Goal: Information Seeking & Learning: Learn about a topic

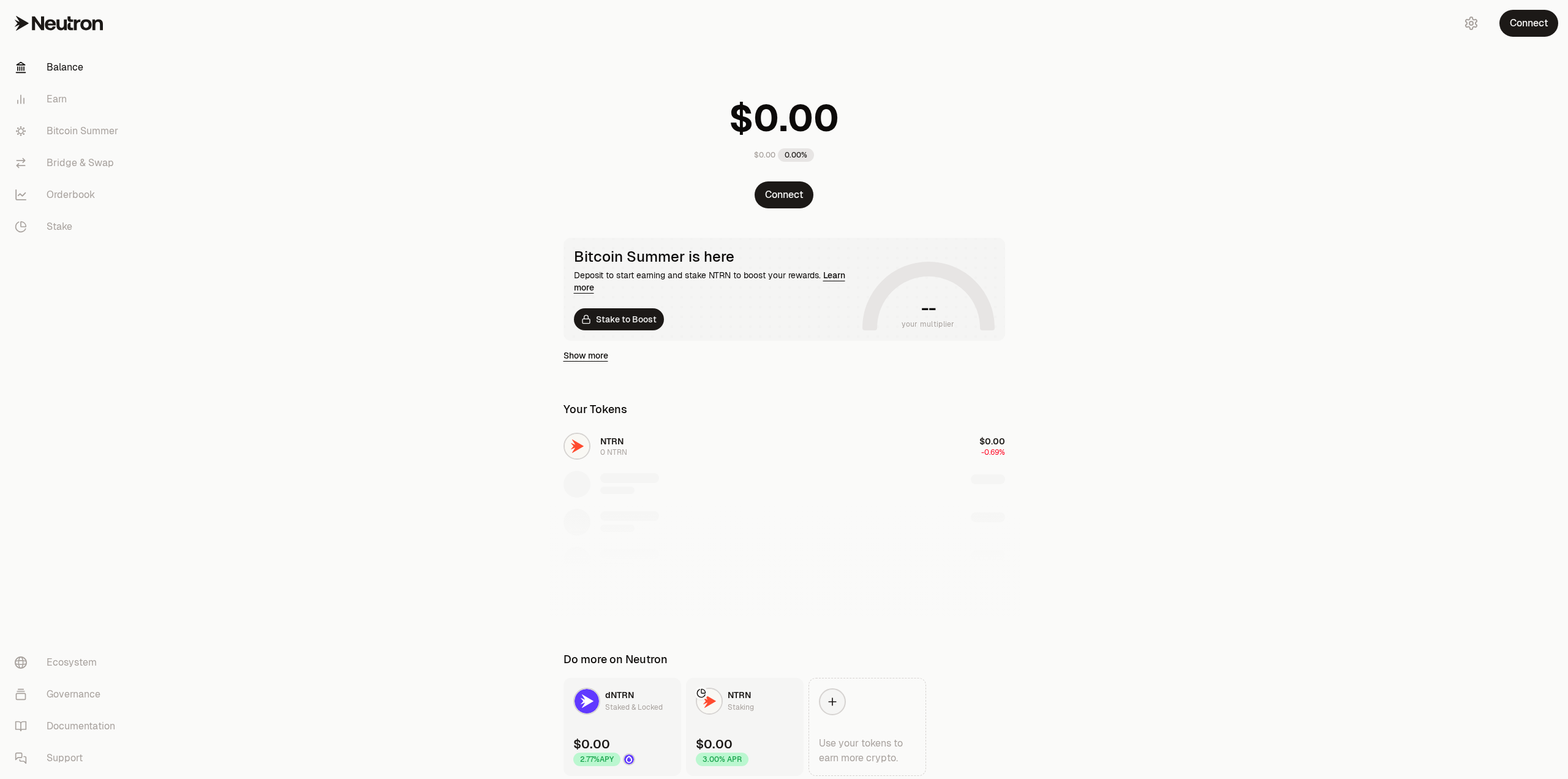
click at [380, 244] on main "$0.00 0.00% Connect Bitcoin Summer is here Deposit to start earning and stake N…" at bounding box center [852, 413] width 1431 height 825
click at [59, 99] on link "Earn" at bounding box center [69, 100] width 127 height 32
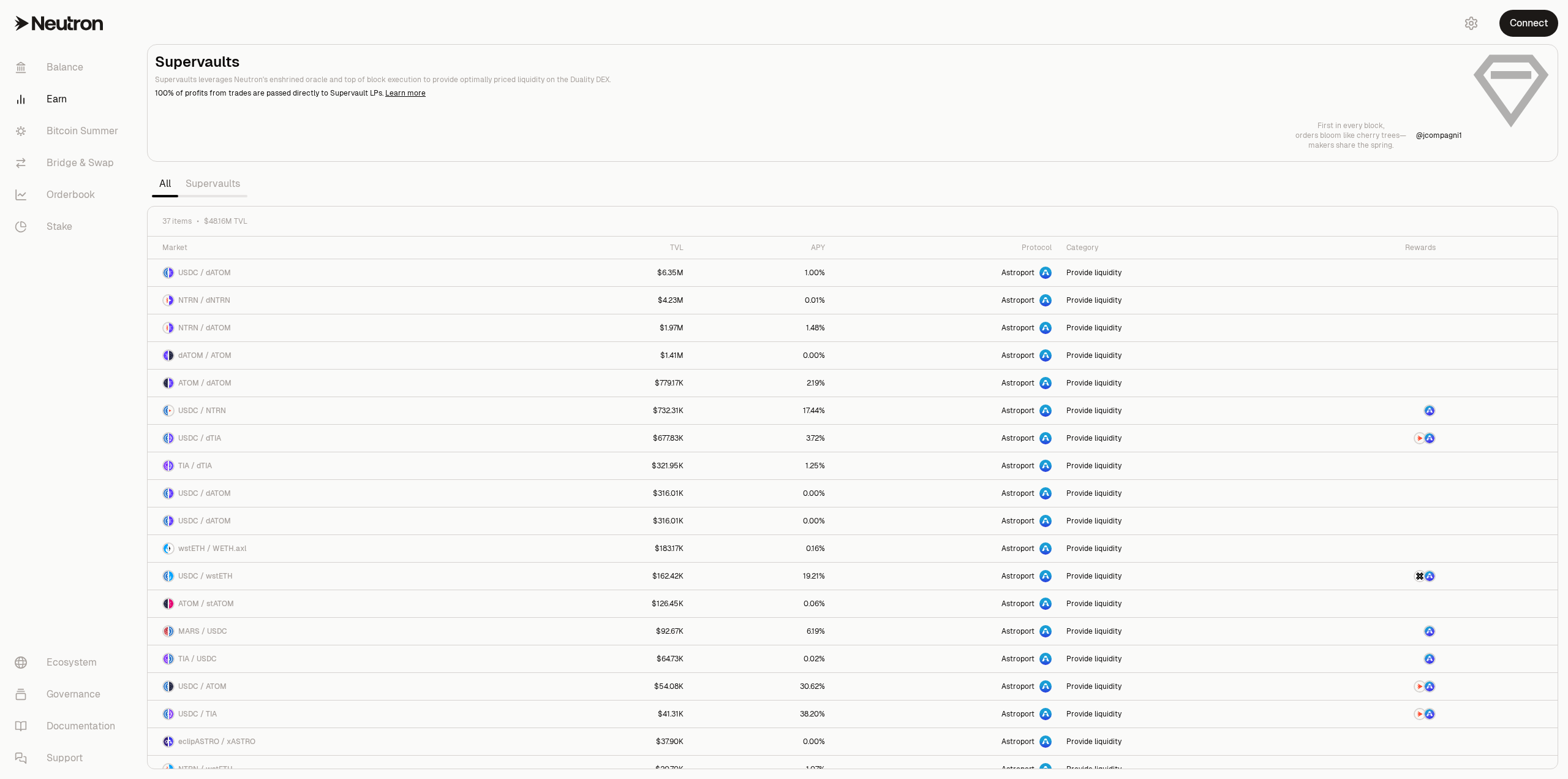
click at [229, 185] on link "Supervaults" at bounding box center [212, 183] width 69 height 24
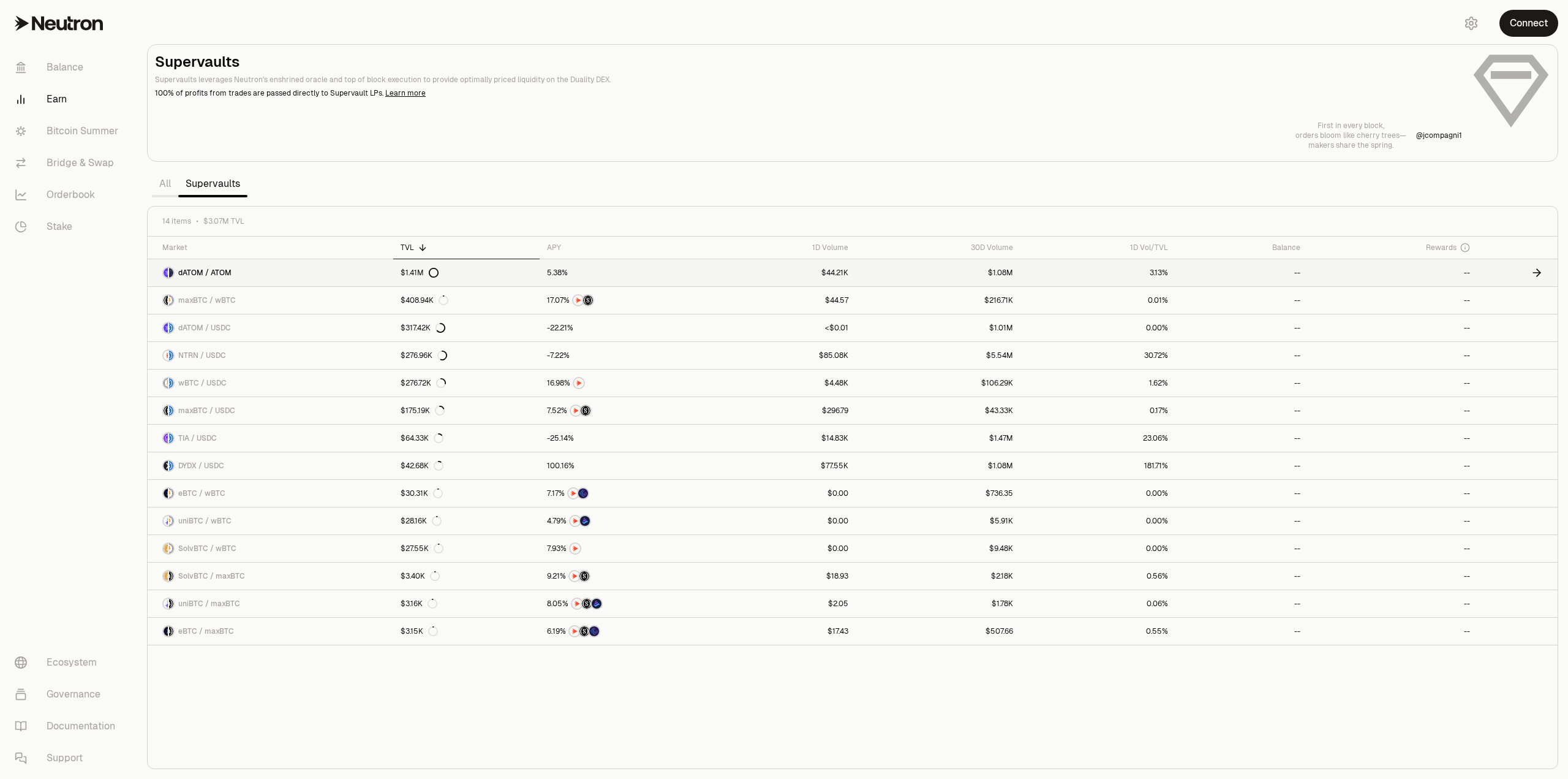
click at [1130, 273] on link "3.13%" at bounding box center [1098, 273] width 155 height 27
click at [534, 332] on link "$317.42K" at bounding box center [466, 328] width 146 height 27
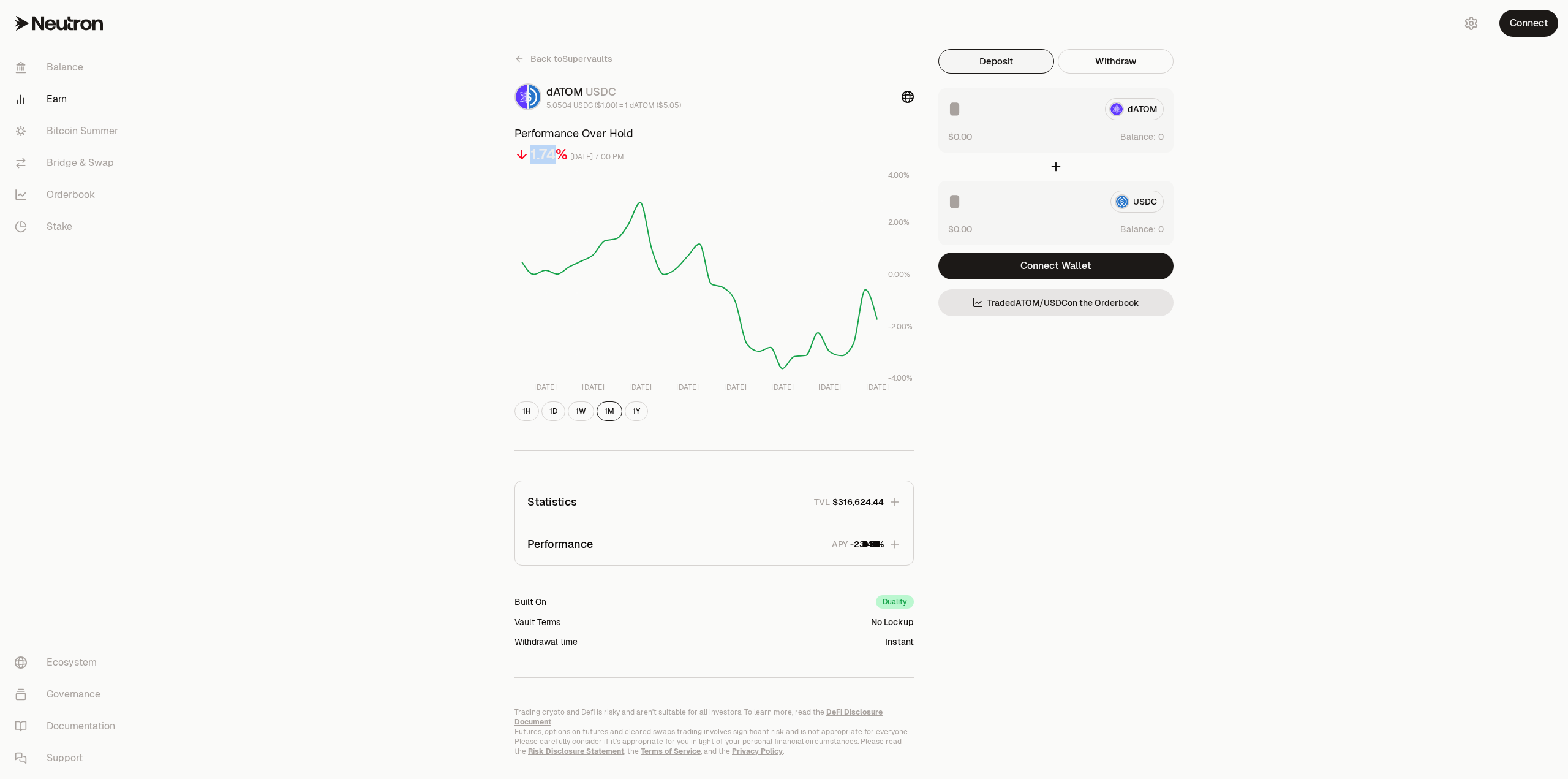
drag, startPoint x: 529, startPoint y: 157, endPoint x: 561, endPoint y: 155, distance: 32.1
click at [561, 155] on div "1.74%" at bounding box center [541, 154] width 54 height 19
click at [402, 305] on div "Back to Supervaults dATOM USDC 5.0504 USDC ($1.00) = 1 dATOM ($5.05) Performanc…" at bounding box center [852, 402] width 1431 height 806
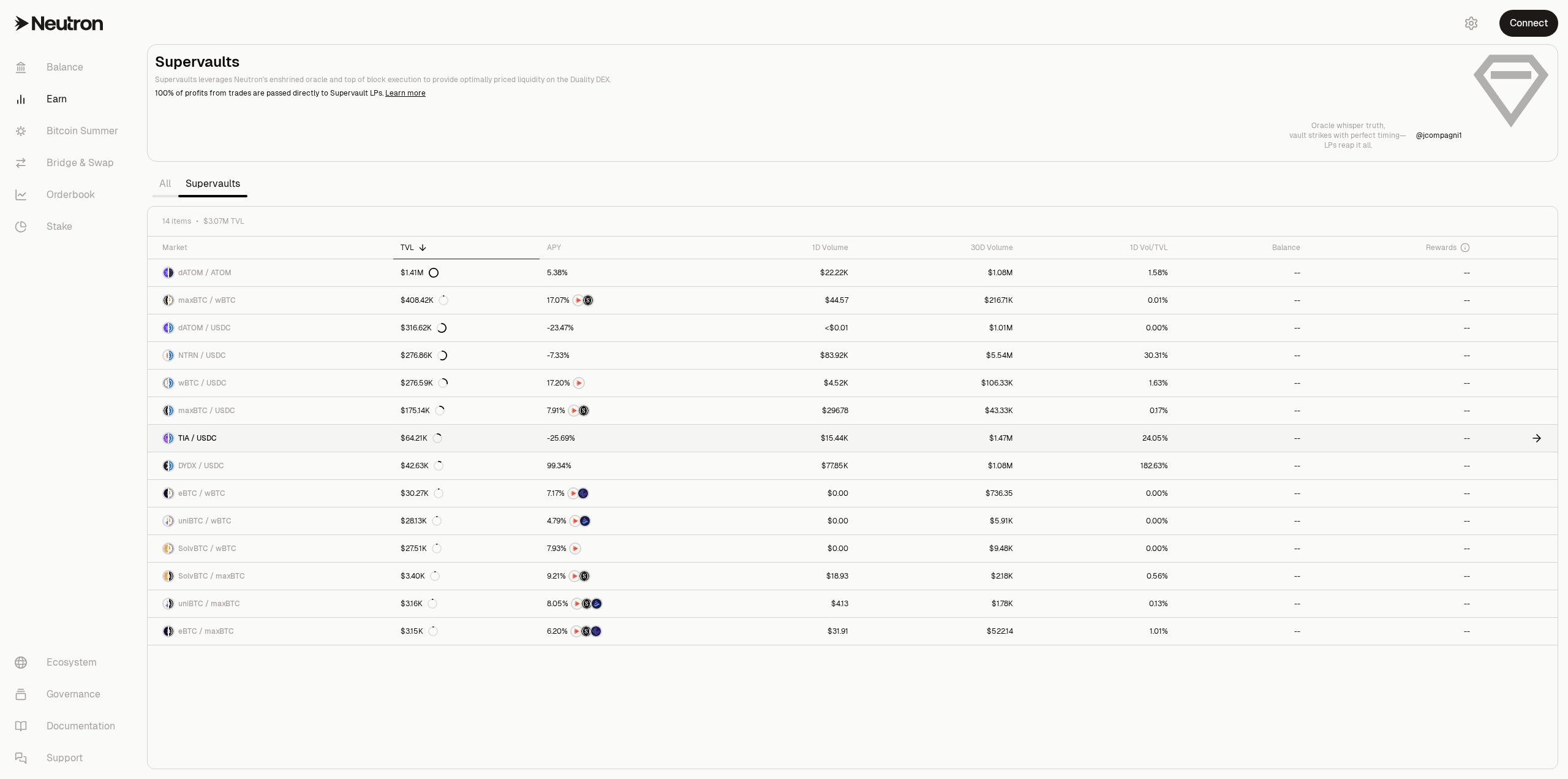
click at [273, 438] on link "TIA / USDC" at bounding box center [271, 438] width 246 height 27
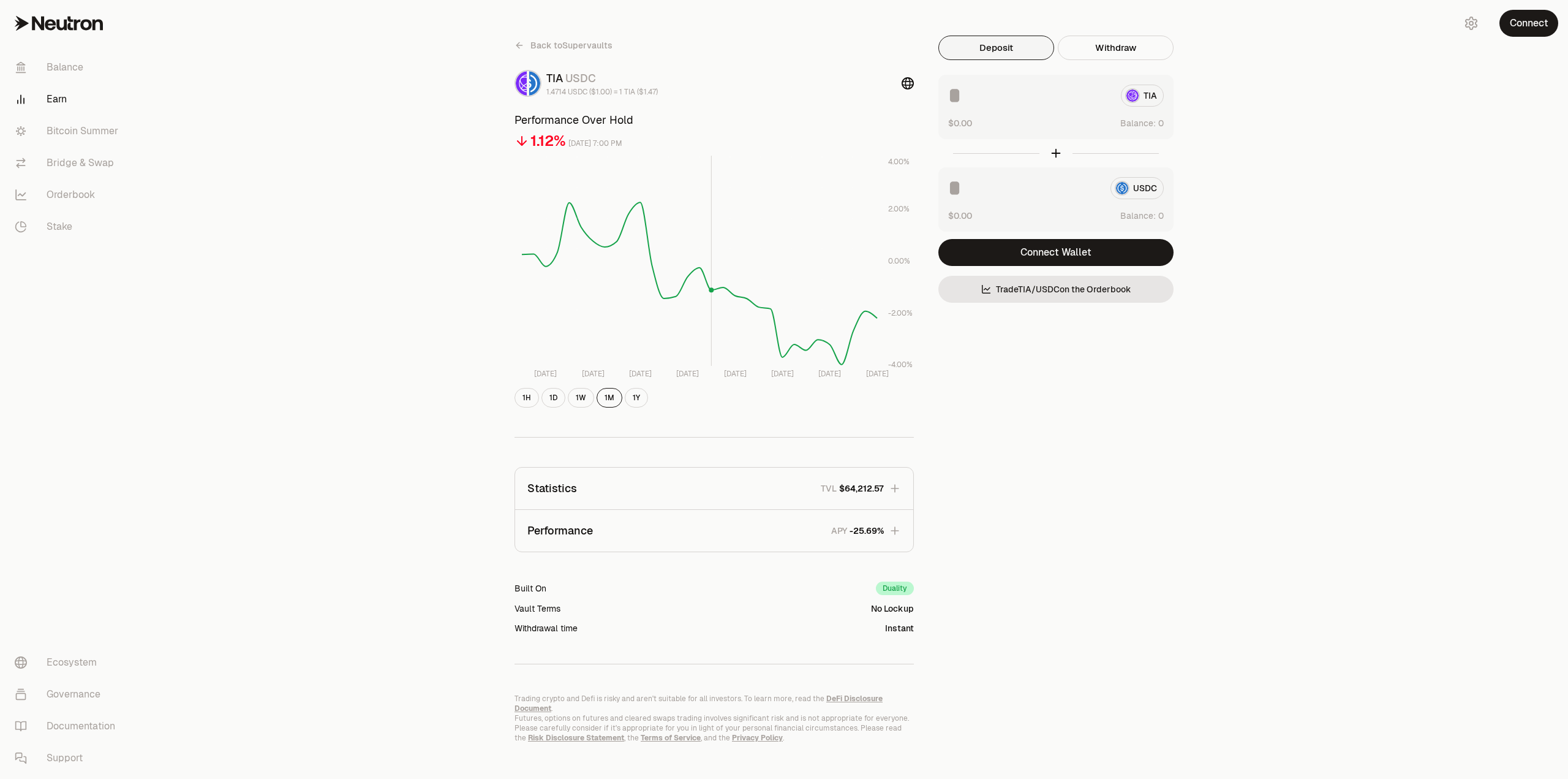
scroll to position [15, 0]
drag, startPoint x: 905, startPoint y: 234, endPoint x: 904, endPoint y: 270, distance: 36.0
click at [904, 270] on icon "[DATE] [DATE] Sep [DATE] Sep [DATE] Sep [DATE] 2 -4.00% -2.00% 0.00% 2.00% 4.00%" at bounding box center [714, 266] width 400 height 225
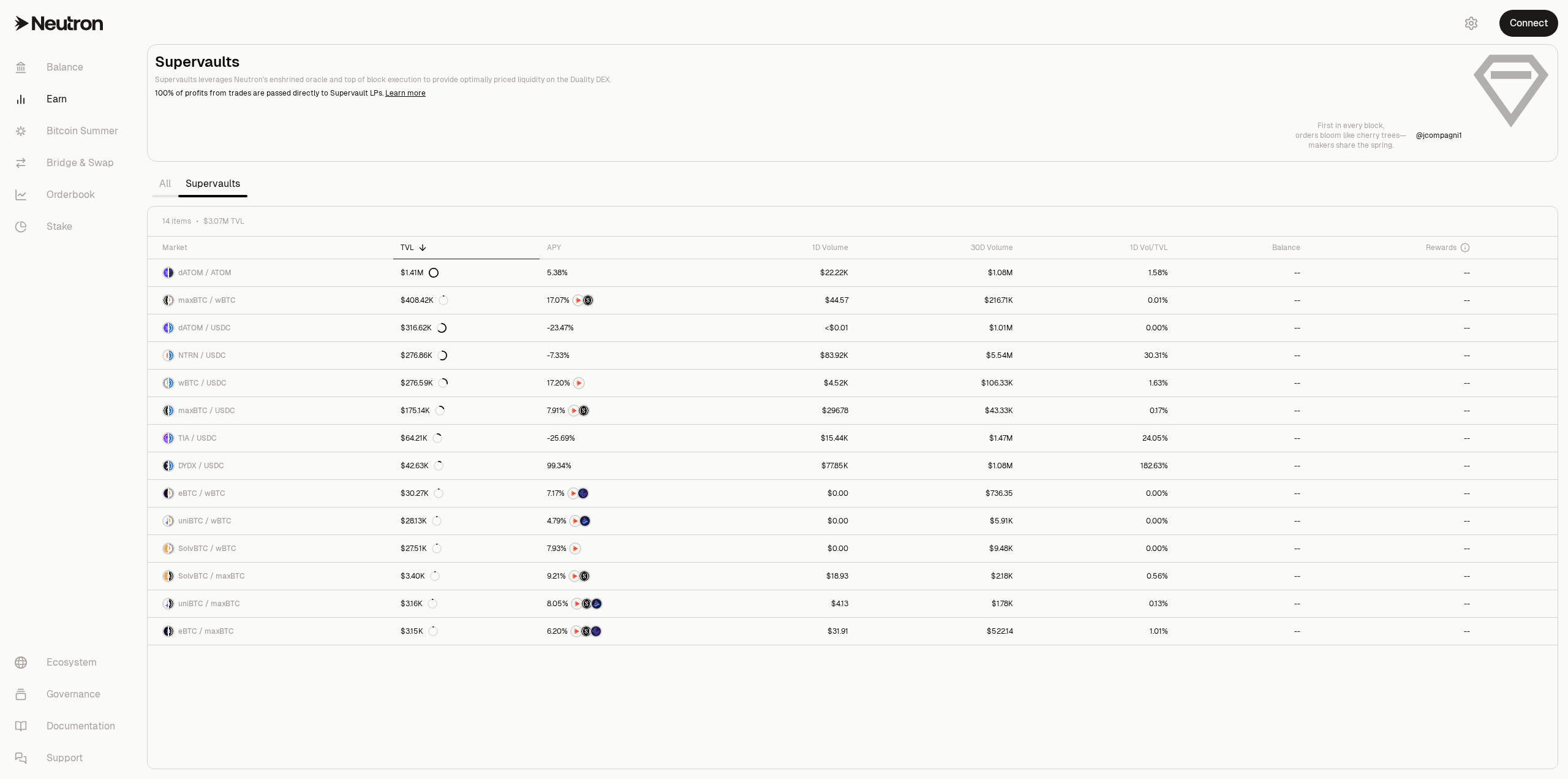
drag, startPoint x: 446, startPoint y: 753, endPoint x: 443, endPoint y: 725, distance: 28.2
click at [446, 753] on div "Market TVL APY 1D Volume 30D Volume 1D Vol/TVL Balance Rewards dATOM / ATOM $1.…" at bounding box center [853, 503] width 1410 height 533
click at [332, 270] on link "dATOM / ATOM" at bounding box center [271, 273] width 246 height 27
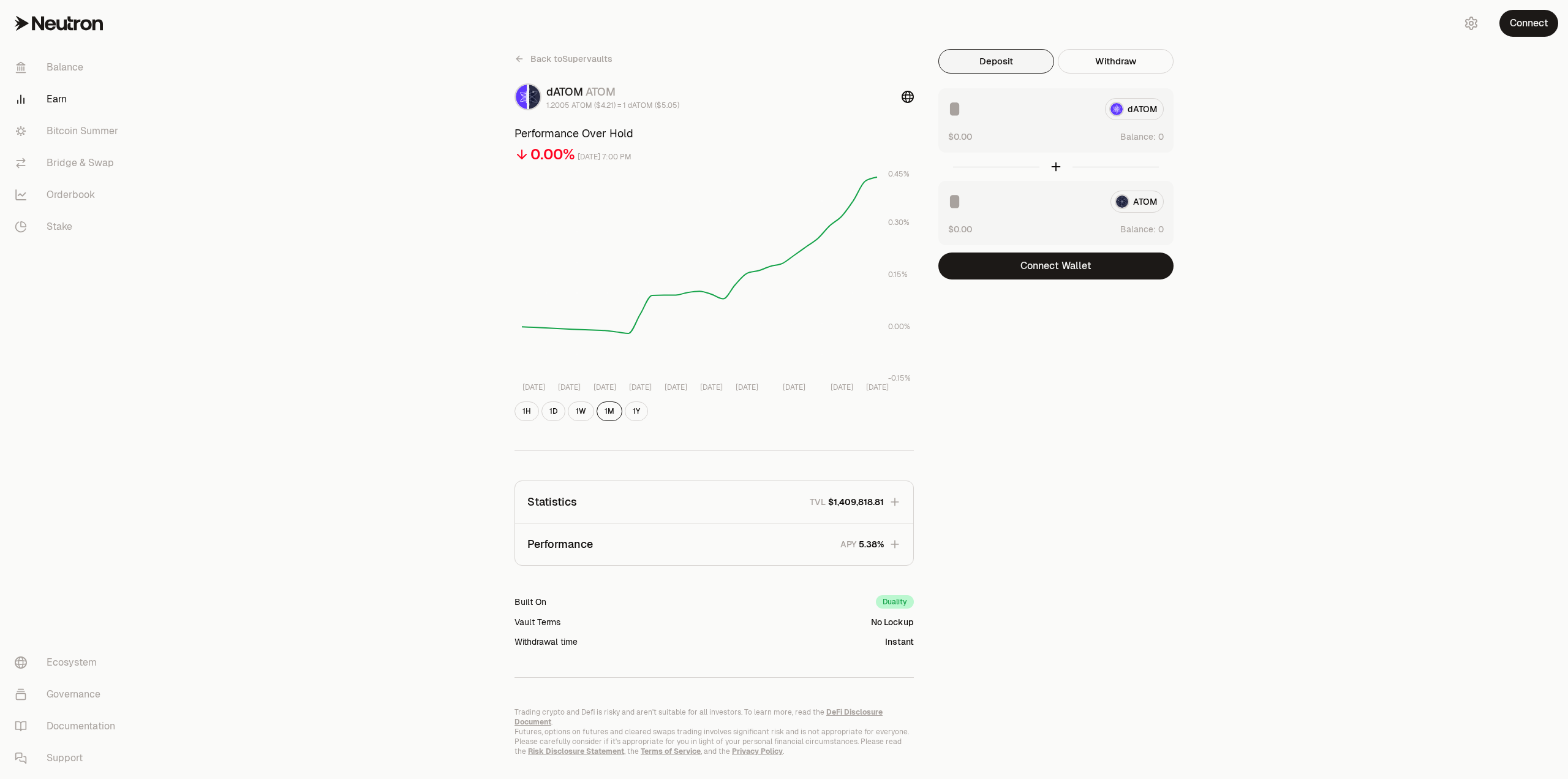
drag, startPoint x: 897, startPoint y: 175, endPoint x: 899, endPoint y: 192, distance: 17.1
click at [899, 192] on icon "[DATE] [DATE] [DATE] Sep [DATE] Sep [DATE] Sep [DATE] [DATE] -0.15% 0.00% 0.15%…" at bounding box center [714, 281] width 400 height 225
click at [899, 545] on icon "button" at bounding box center [895, 544] width 13 height 13
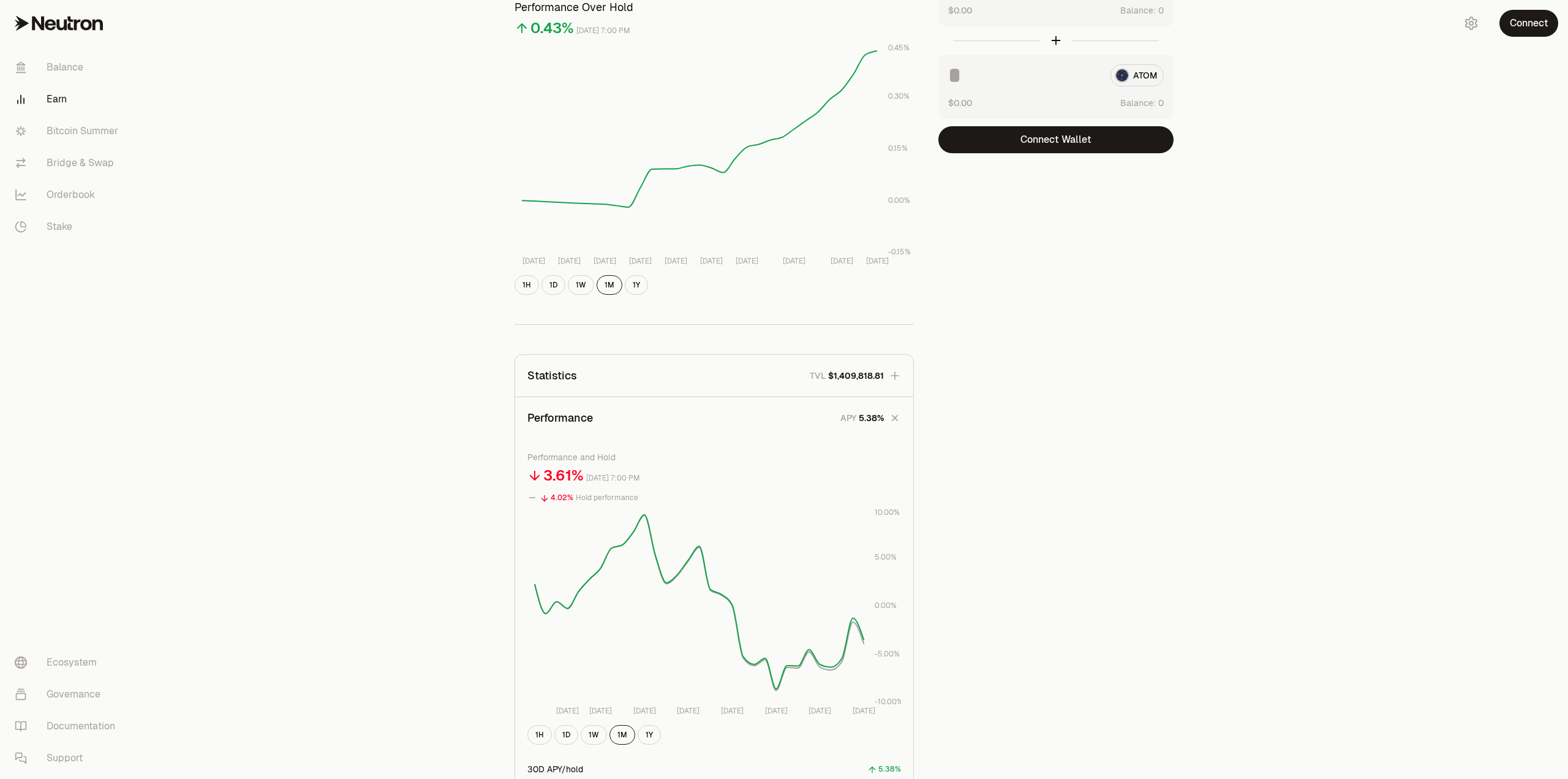
scroll to position [5, 0]
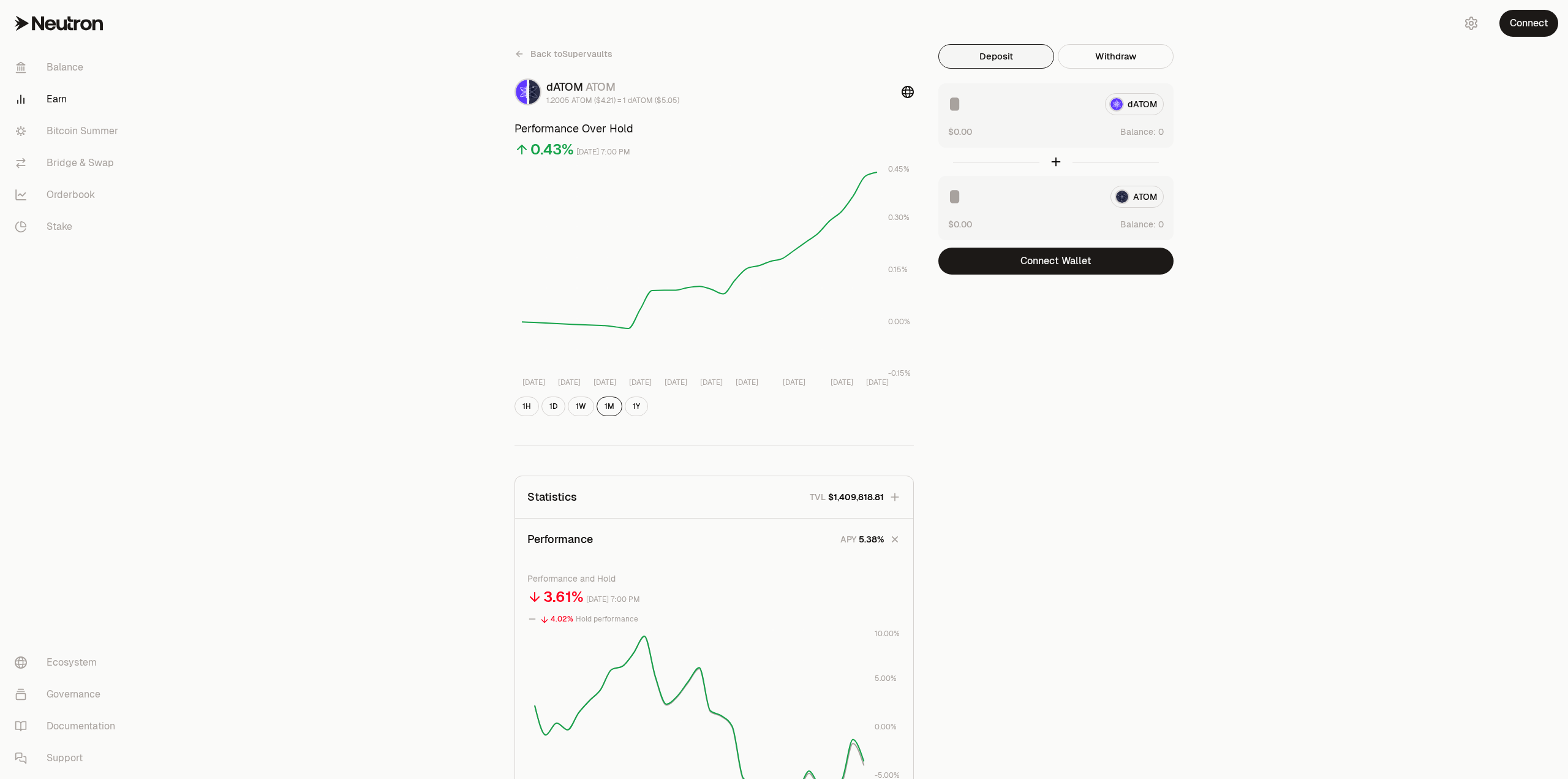
click at [893, 542] on icon "button" at bounding box center [895, 539] width 18 height 18
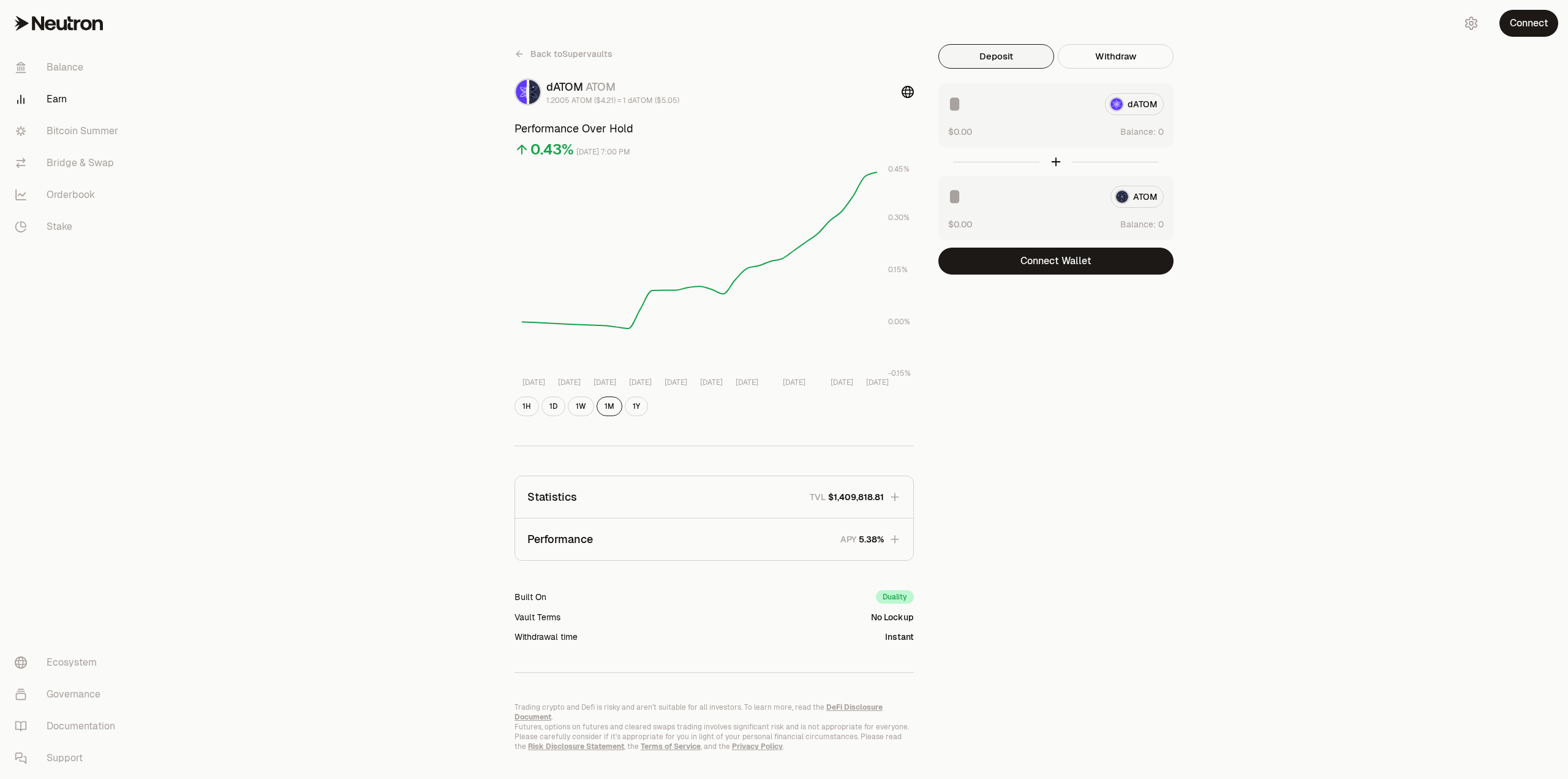
click at [351, 525] on div "Back to Supervaults dATOM ATOM 1.2005 ATOM ($4.21) = 1 dATOM ($5.05) Performanc…" at bounding box center [852, 397] width 1431 height 806
click at [432, 560] on div "Back to Supervaults dATOM ATOM 1.2005 ATOM ($4.21) = 1 dATOM ($5.05) Performanc…" at bounding box center [852, 397] width 1431 height 806
